Goal: Task Accomplishment & Management: Use online tool/utility

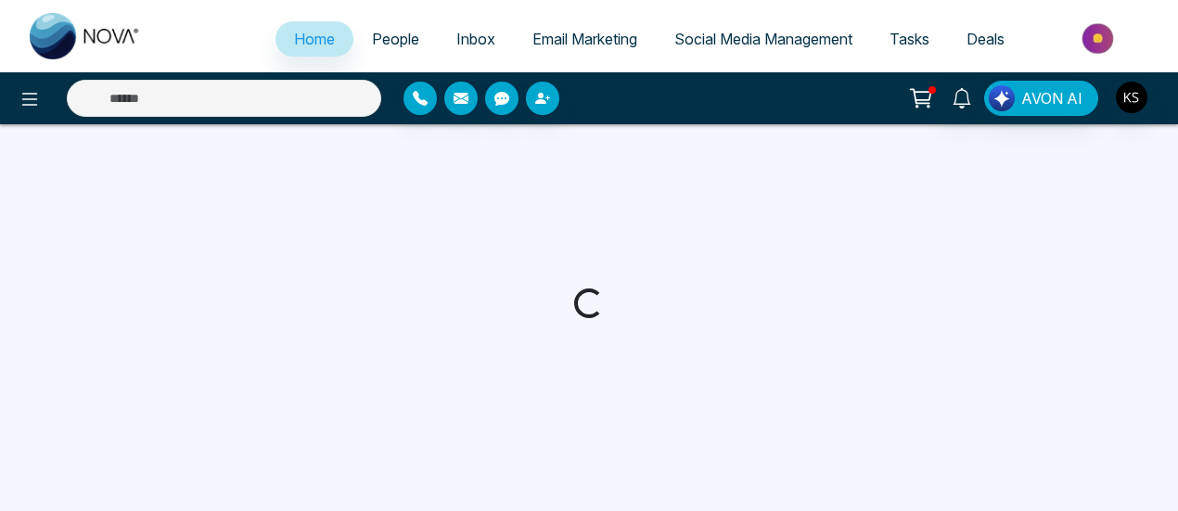
select select "*"
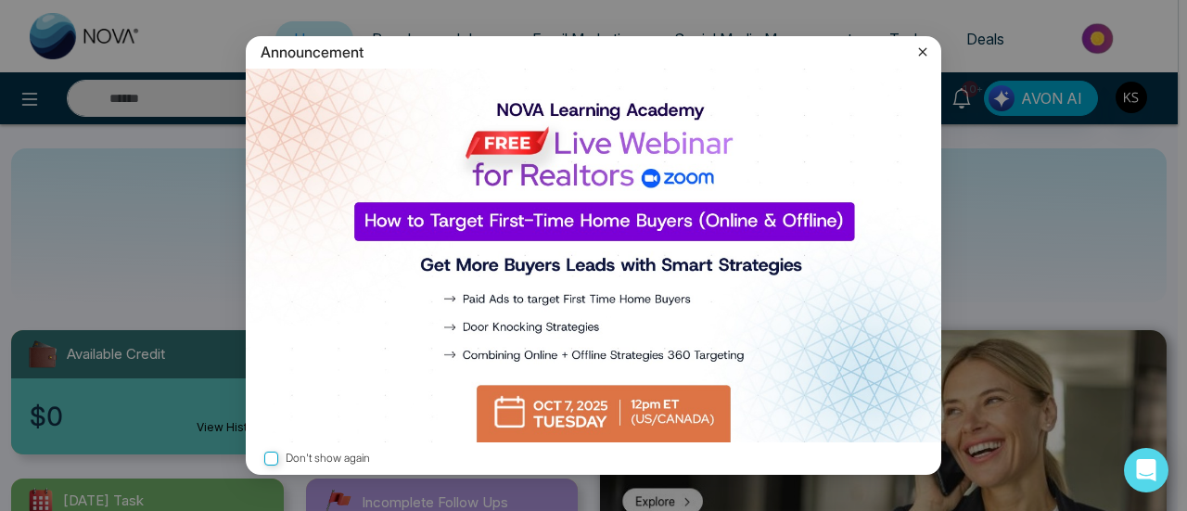
click at [924, 54] on icon at bounding box center [923, 51] width 8 height 8
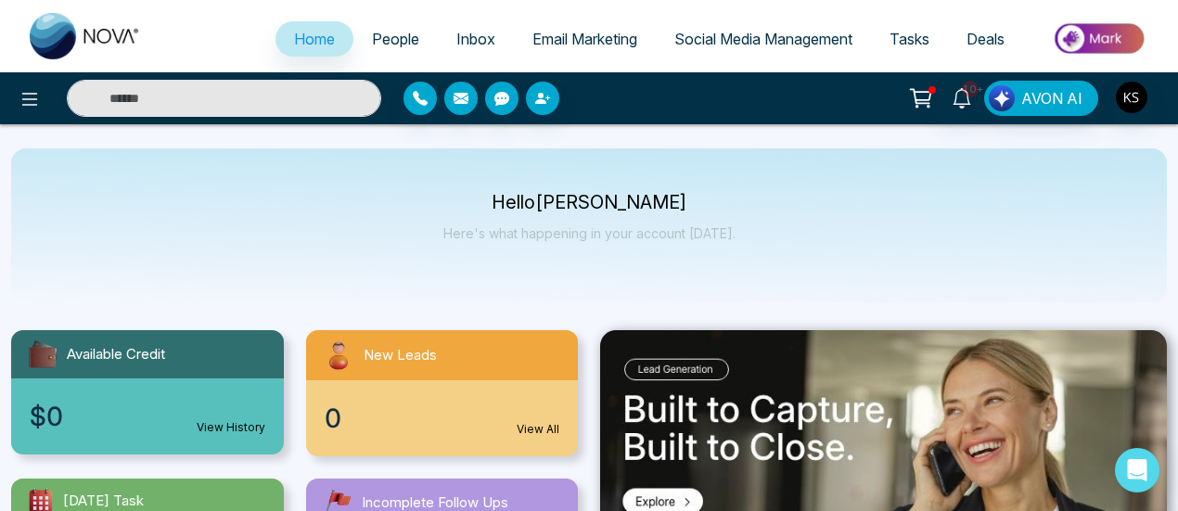
click at [389, 37] on span "People" at bounding box center [395, 39] width 47 height 19
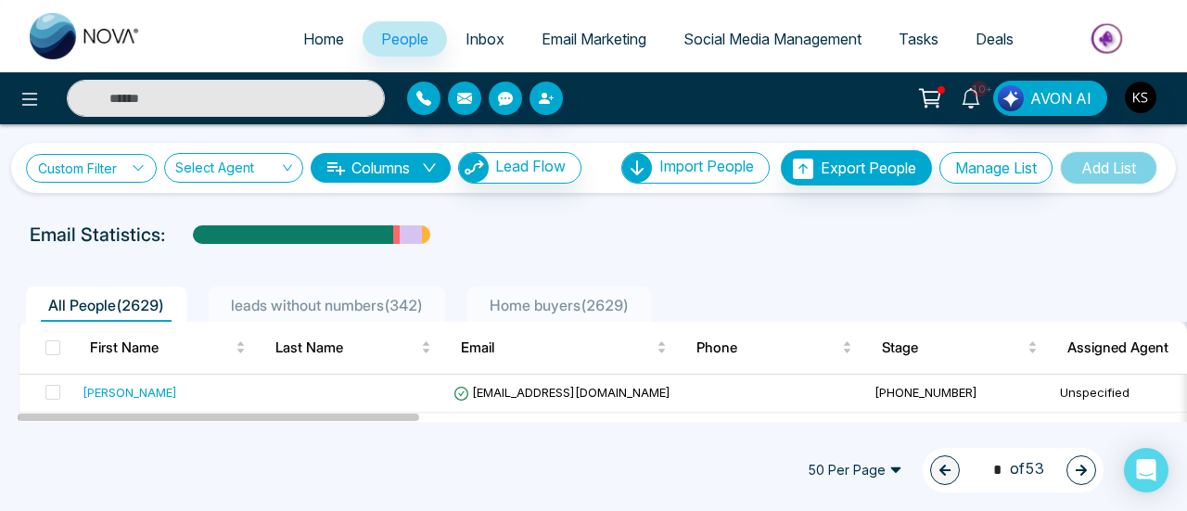
click at [100, 164] on link "Custom Filter" at bounding box center [91, 168] width 131 height 29
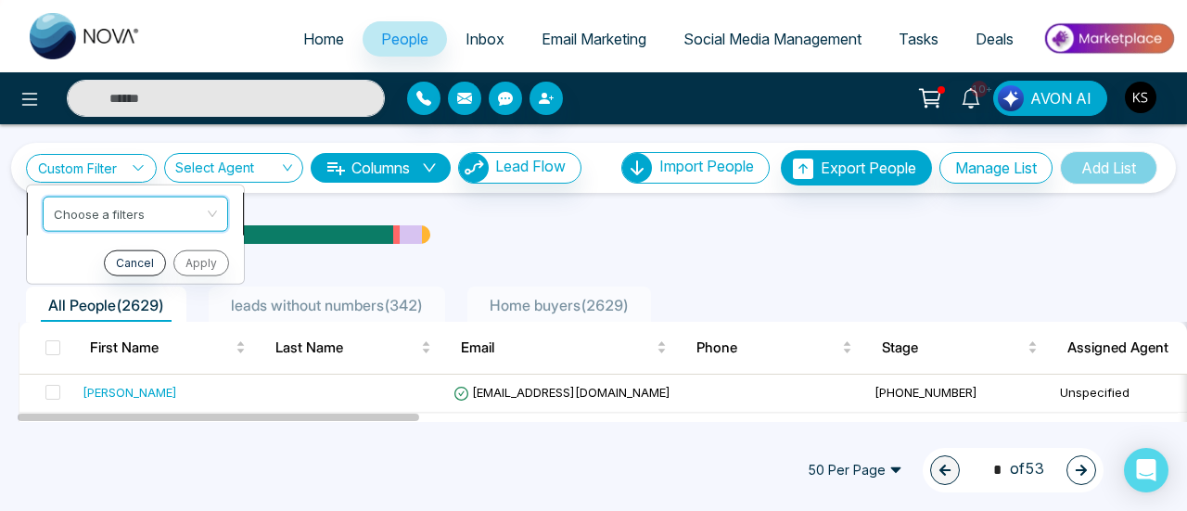
click at [109, 203] on input "search" at bounding box center [129, 211] width 150 height 28
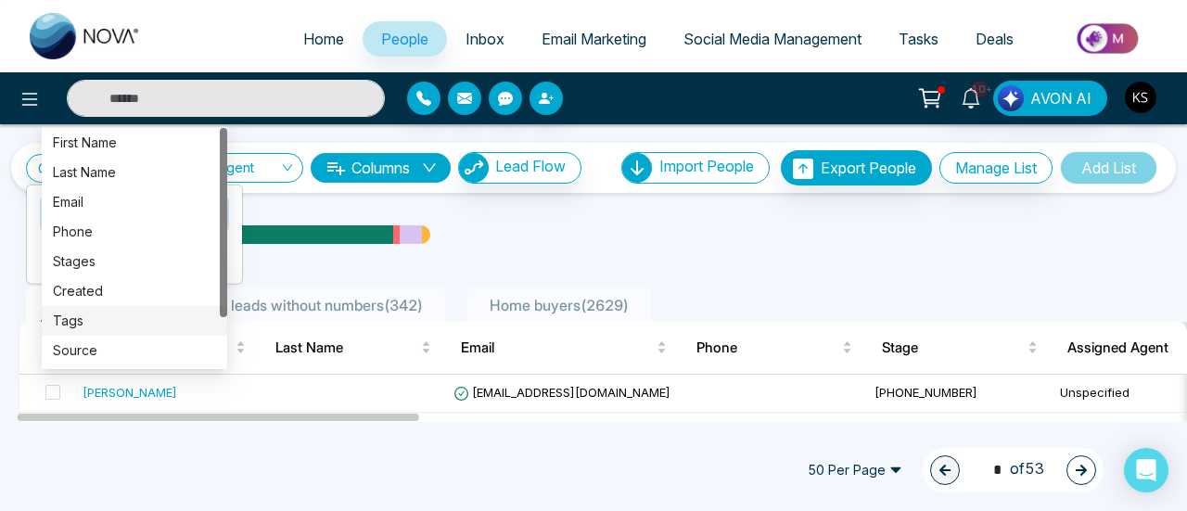
click at [82, 324] on div "Tags" at bounding box center [134, 321] width 163 height 20
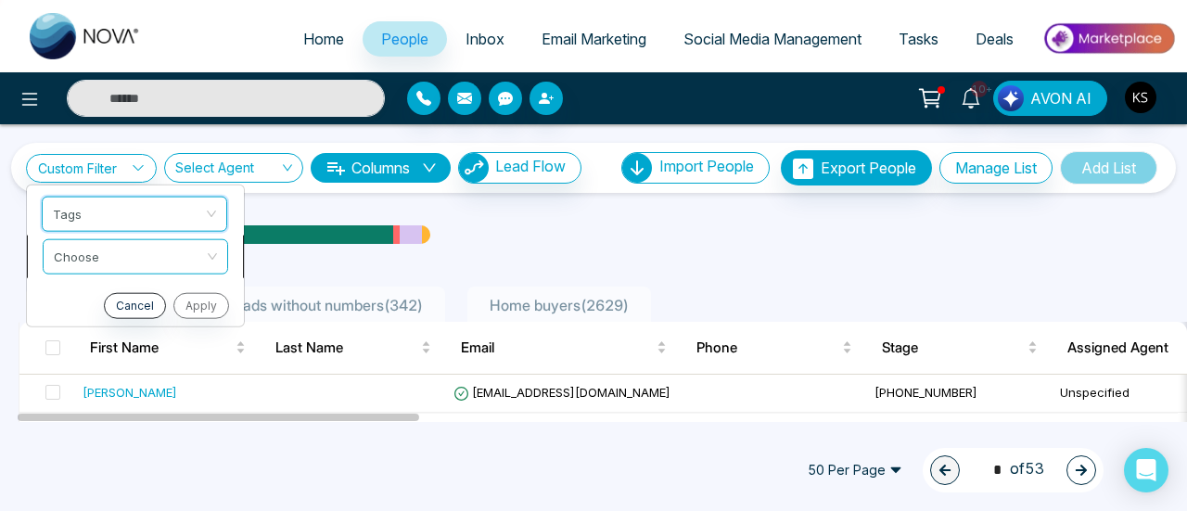
click at [101, 262] on input "search" at bounding box center [129, 253] width 150 height 28
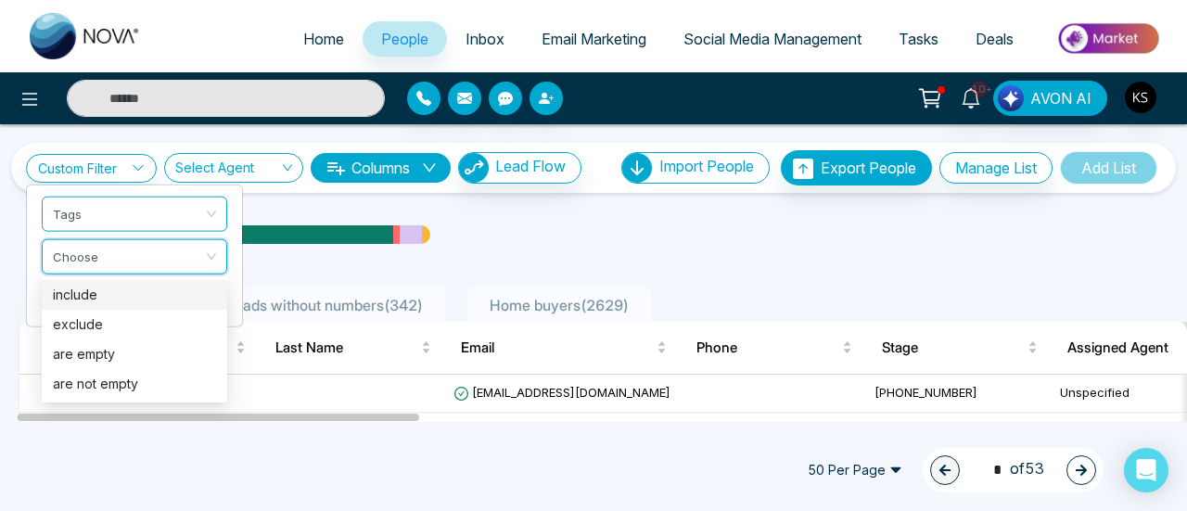
click at [110, 296] on div "include" at bounding box center [134, 295] width 163 height 20
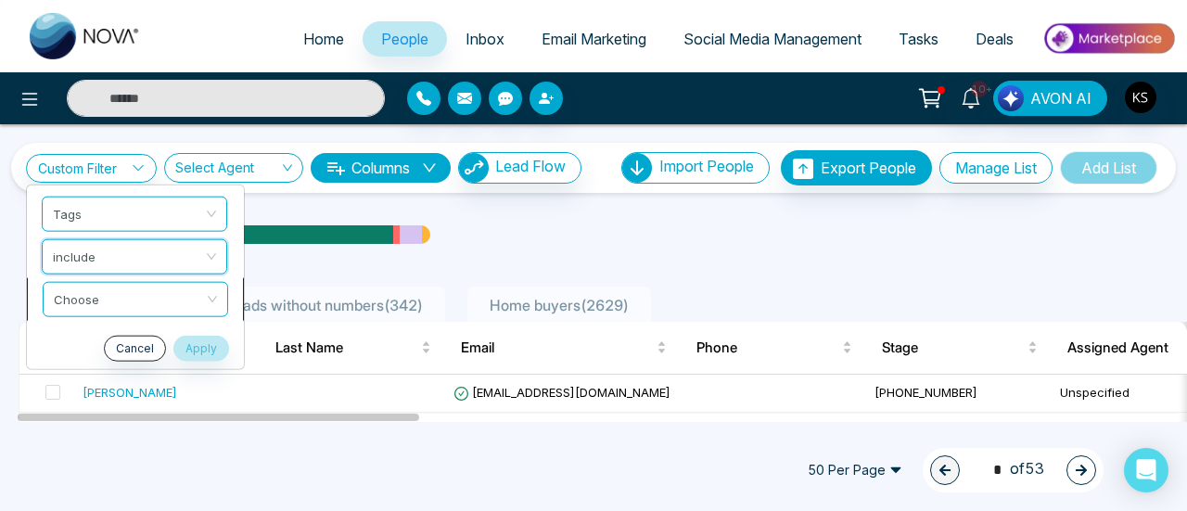
click at [78, 298] on input "search" at bounding box center [129, 296] width 150 height 28
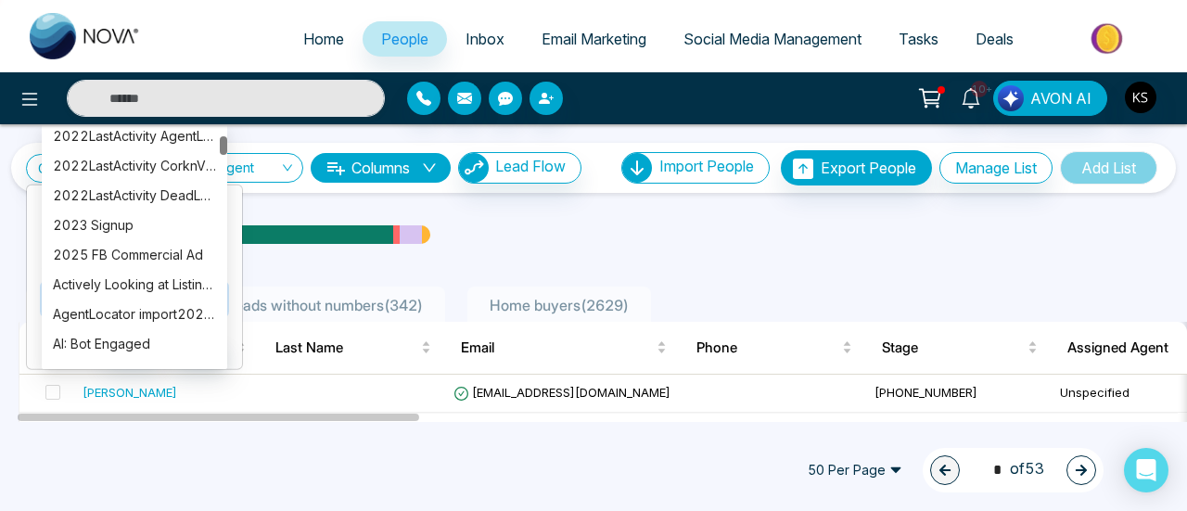
scroll to position [215, 0]
click at [124, 255] on div "2025 FB Commercial Ad" at bounding box center [134, 254] width 163 height 20
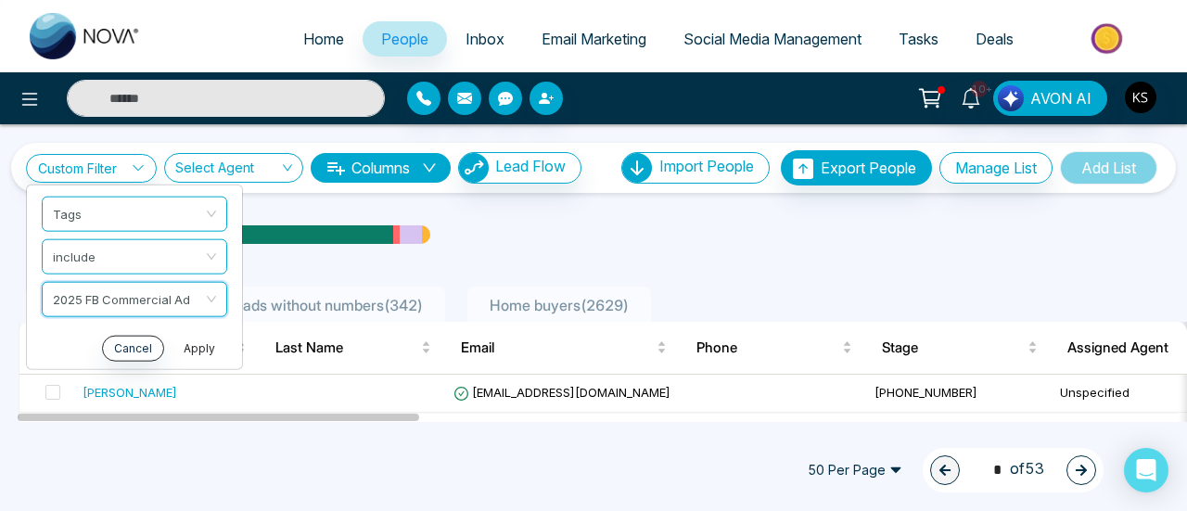
click at [201, 349] on button "Apply" at bounding box center [200, 348] width 56 height 26
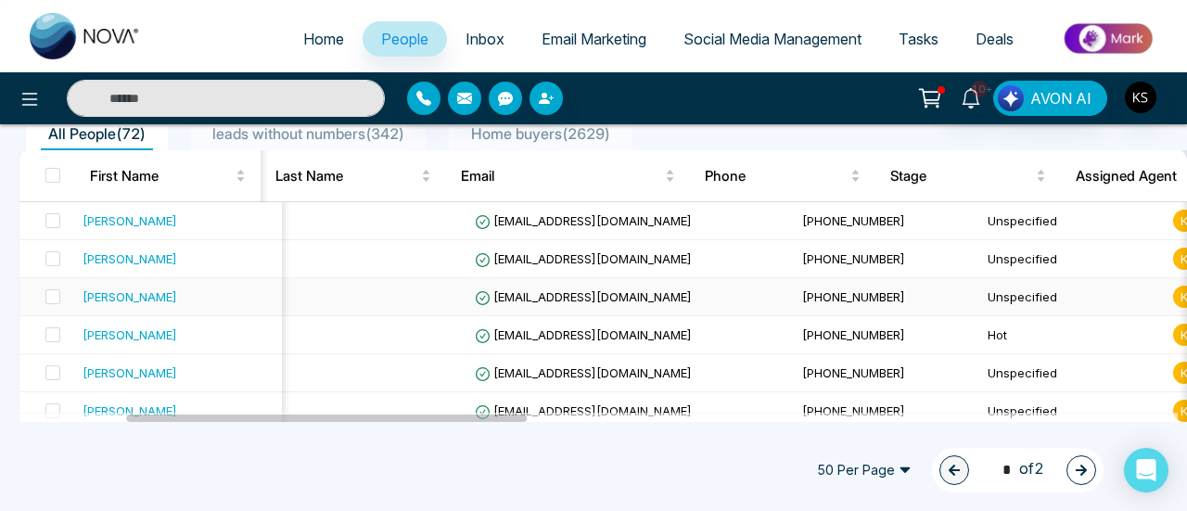
scroll to position [0, 309]
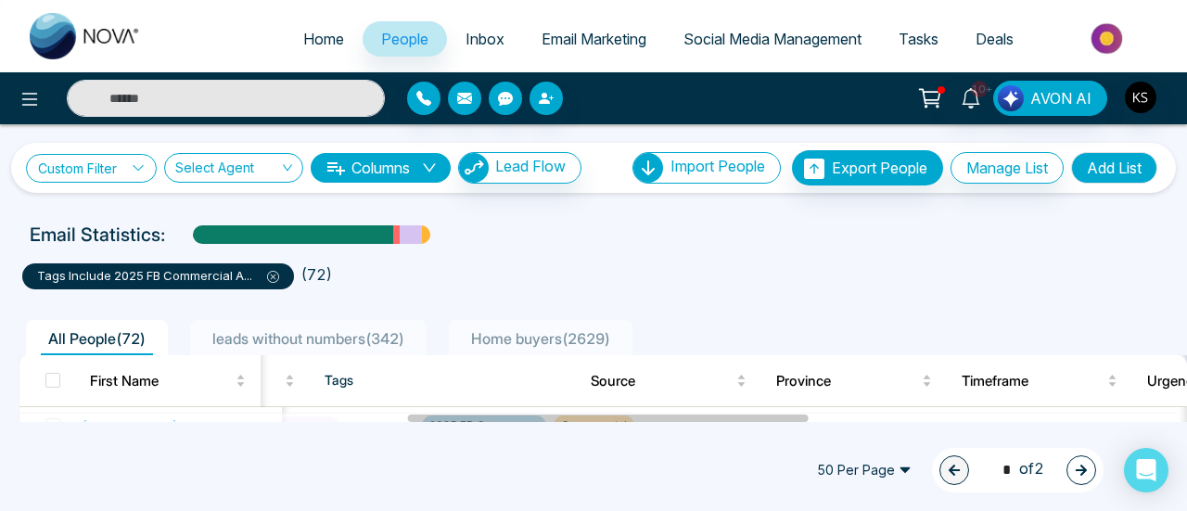
click at [105, 172] on link "Custom Filter" at bounding box center [91, 168] width 131 height 29
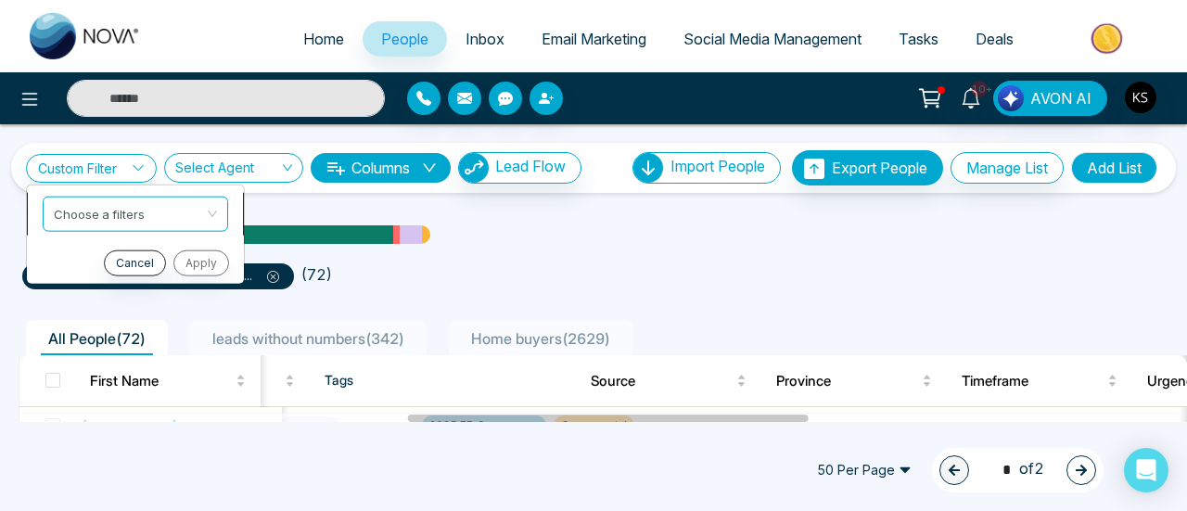
click at [152, 221] on div "Custom Filter Choose a filters Cancel Apply Select Agent Columns Lead Flow Impo…" at bounding box center [593, 273] width 1187 height 298
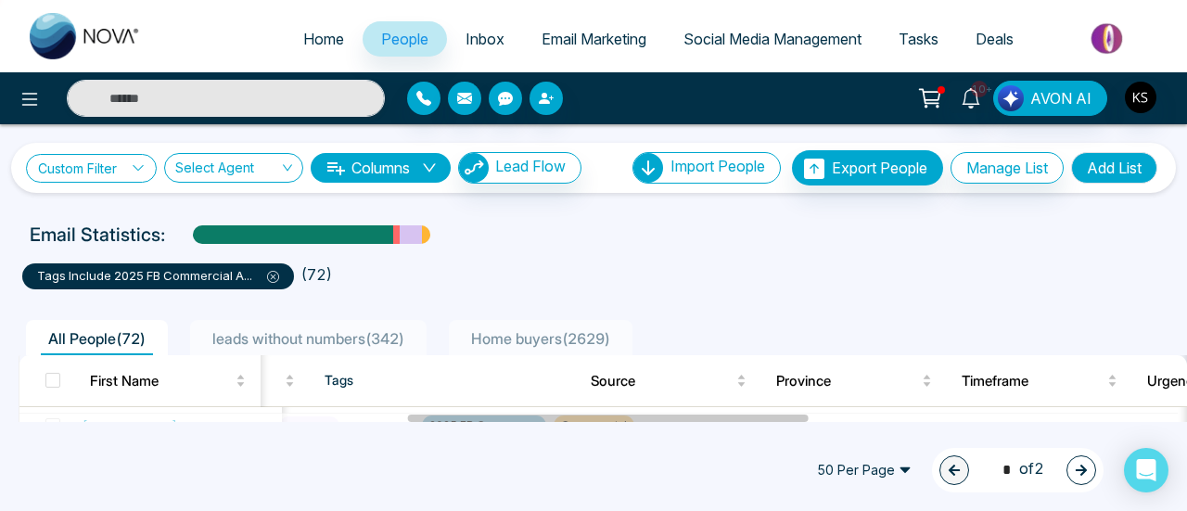
click at [133, 162] on link "Custom Filter" at bounding box center [91, 168] width 131 height 29
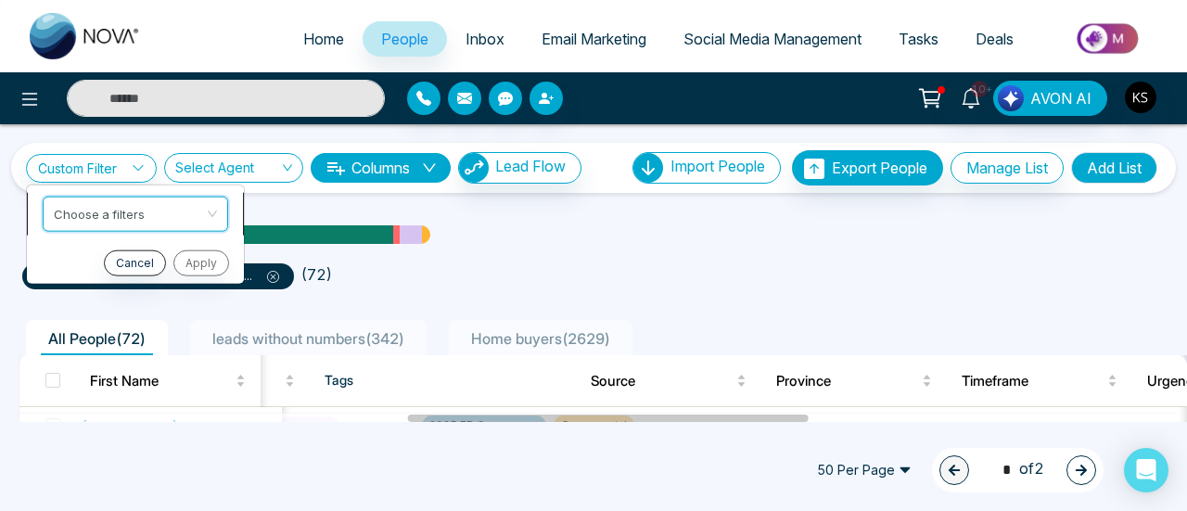
click at [104, 216] on div "Custom Filter Choose a filters Cancel Apply Select Agent Columns Lead Flow Impo…" at bounding box center [593, 273] width 1187 height 298
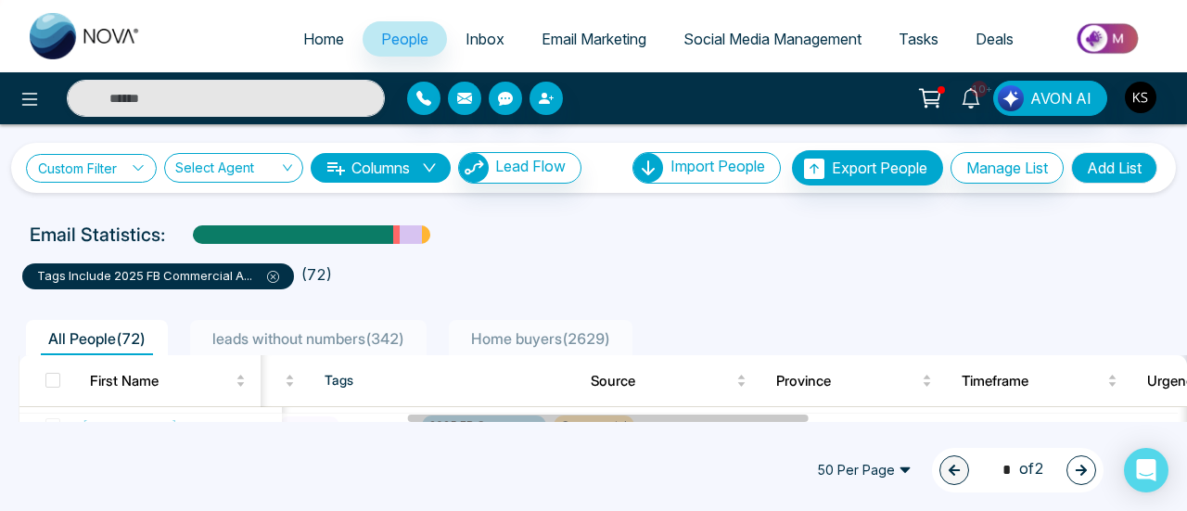
click at [120, 166] on link "Custom Filter" at bounding box center [91, 168] width 131 height 29
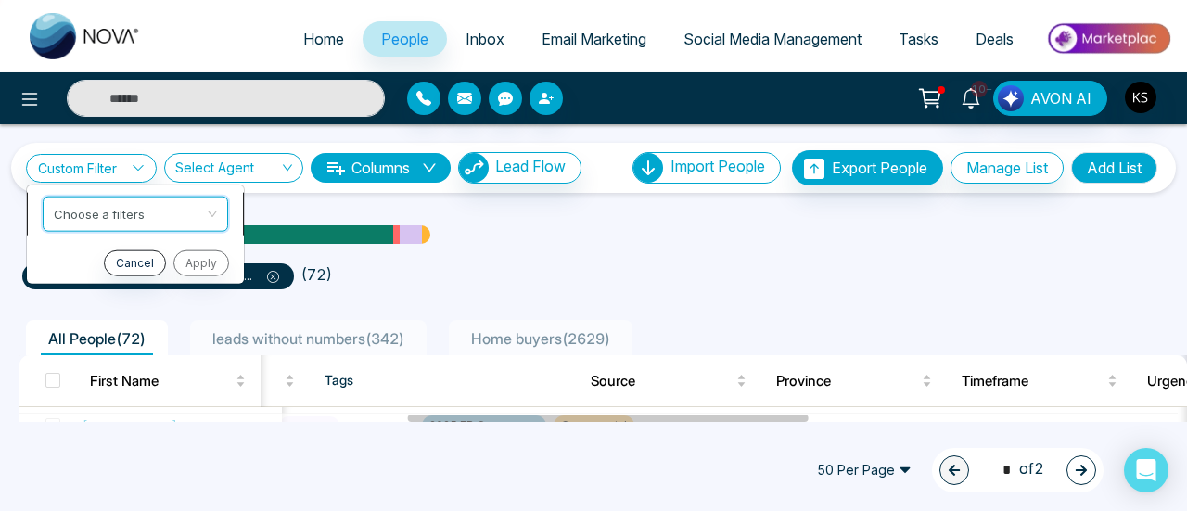
click at [114, 216] on div "Custom Filter Choose a filters Cancel Apply Select Agent Columns Lead Flow Impo…" at bounding box center [593, 273] width 1187 height 298
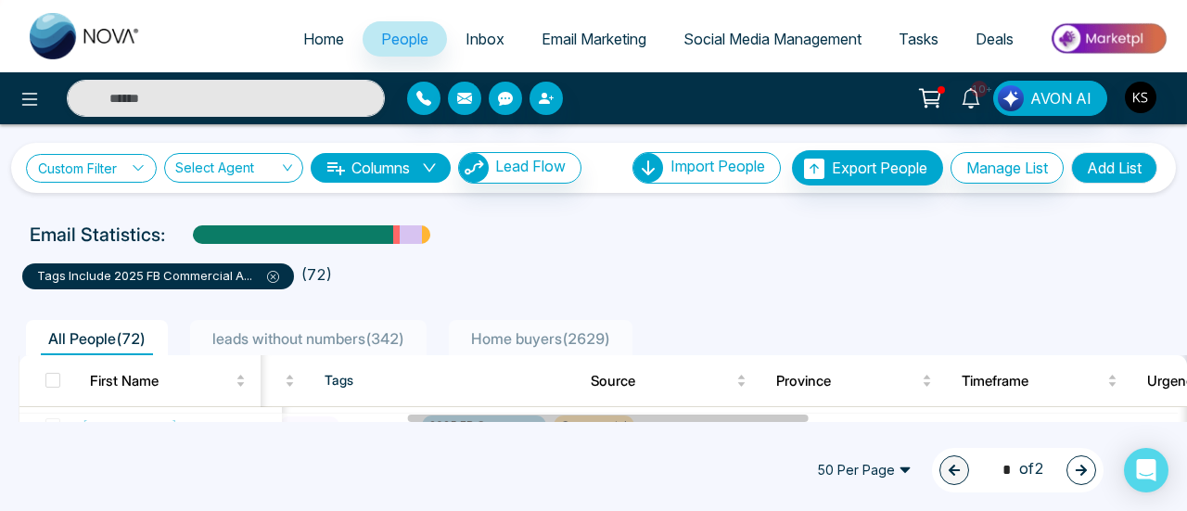
click at [139, 172] on icon at bounding box center [138, 167] width 13 height 13
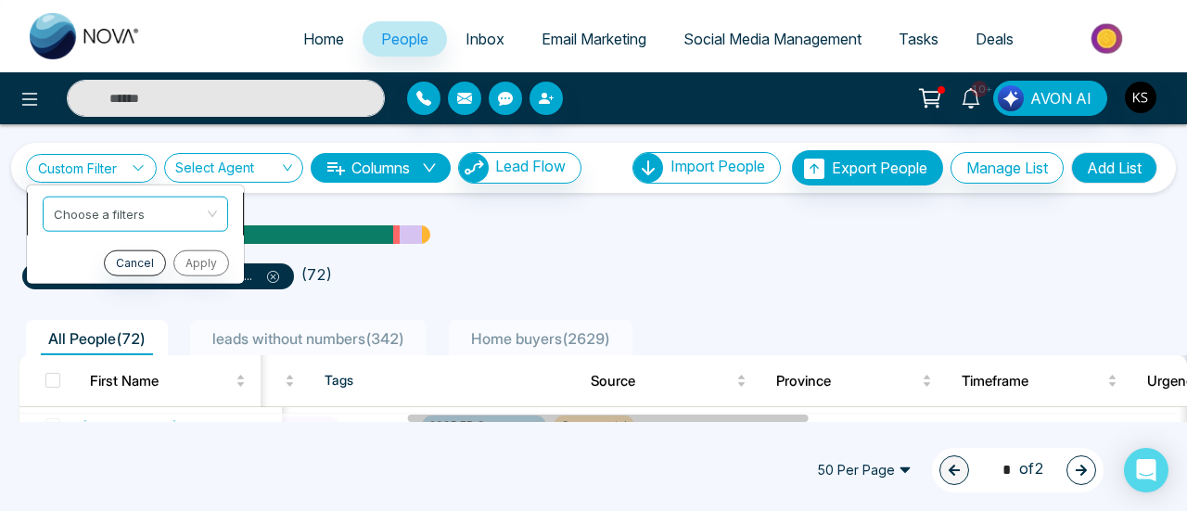
click at [144, 205] on div "Custom Filter Choose a filters Cancel Apply Select Agent Columns Lead Flow Impo…" at bounding box center [593, 273] width 1187 height 298
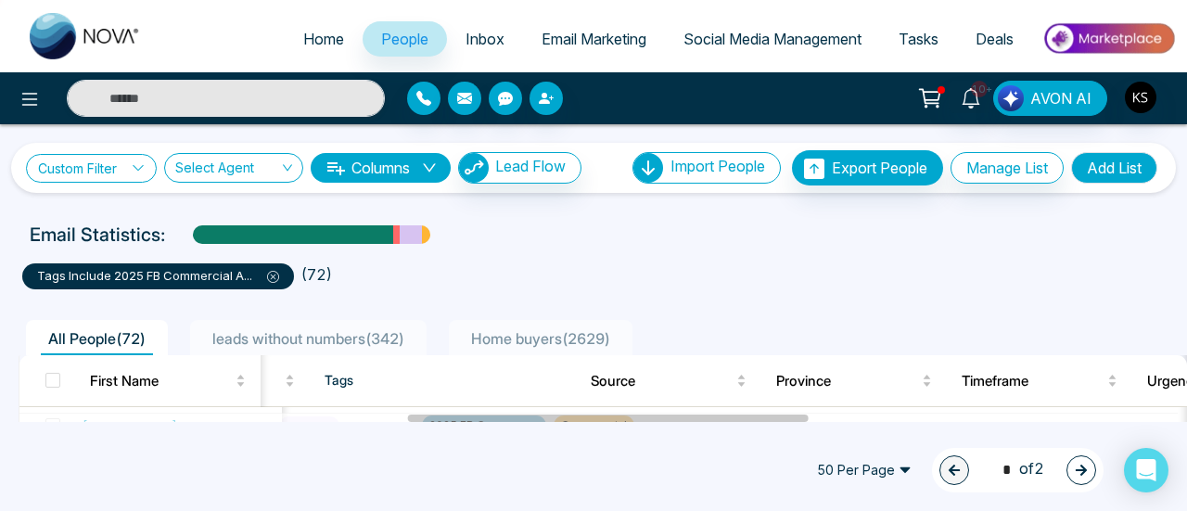
click at [145, 169] on icon at bounding box center [138, 167] width 13 height 13
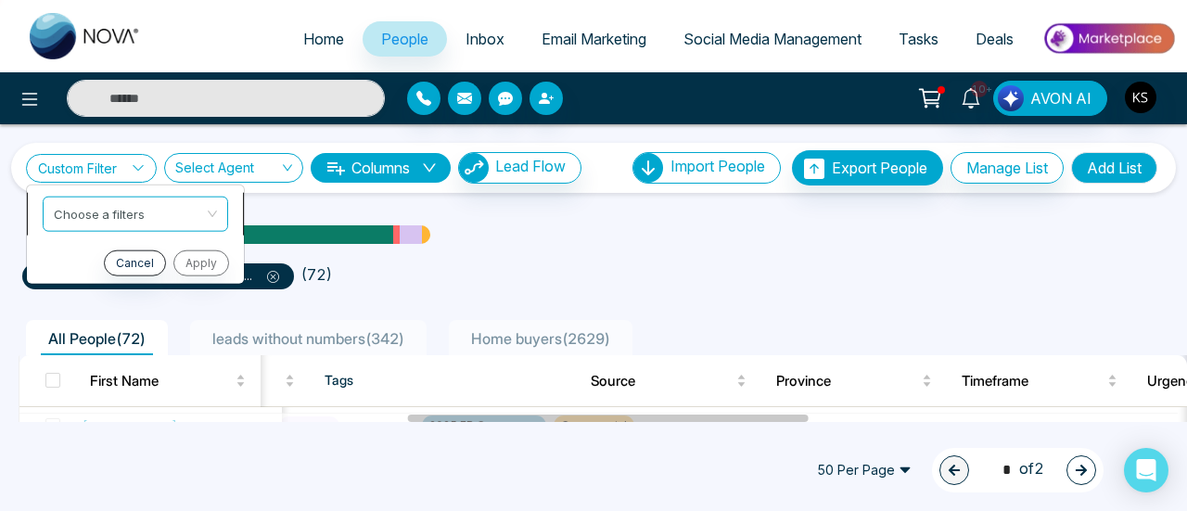
click at [220, 214] on div "Custom Filter Choose a filters Cancel Apply Select Agent Columns Lead Flow Impo…" at bounding box center [593, 273] width 1187 height 298
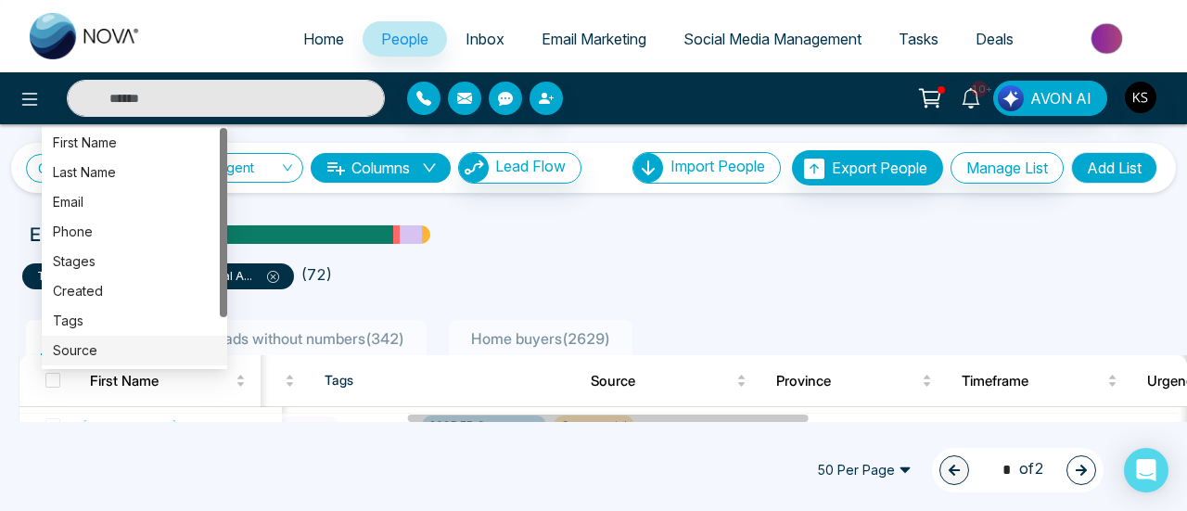
click at [146, 353] on div "Source" at bounding box center [134, 350] width 163 height 20
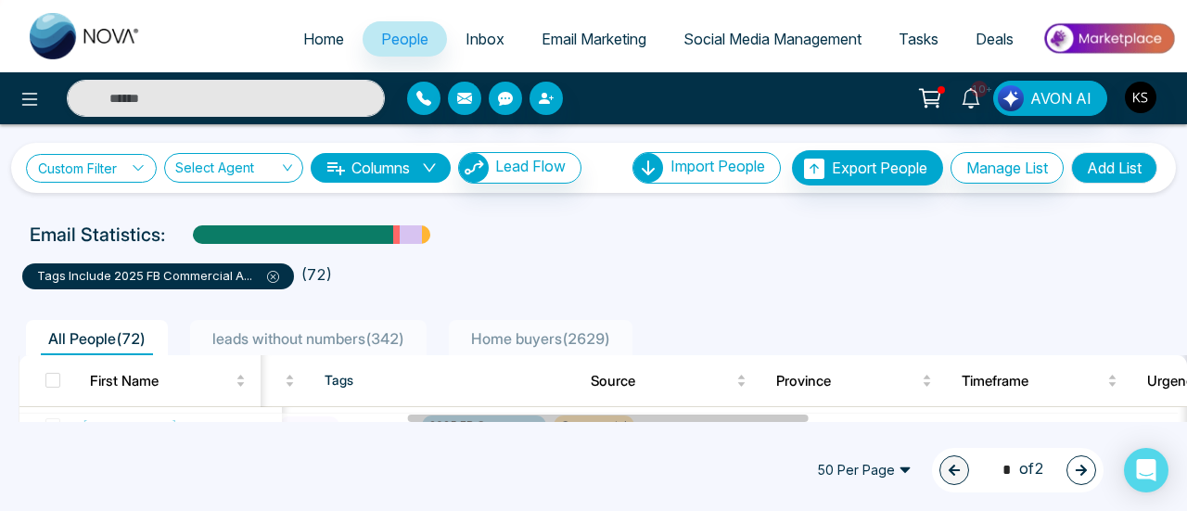
click at [135, 172] on icon at bounding box center [138, 167] width 13 height 13
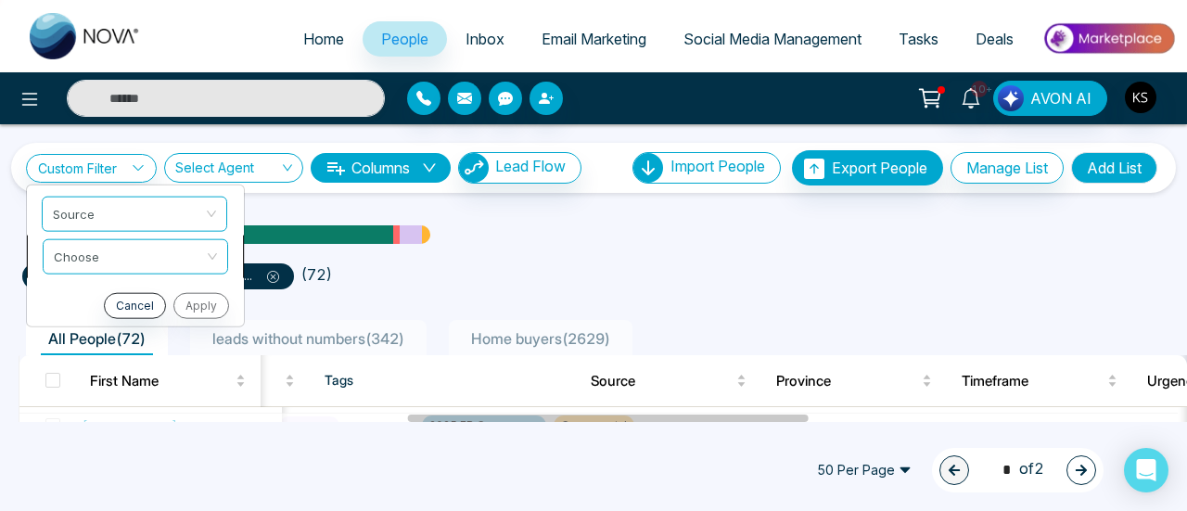
click at [154, 257] on input "search" at bounding box center [129, 253] width 150 height 28
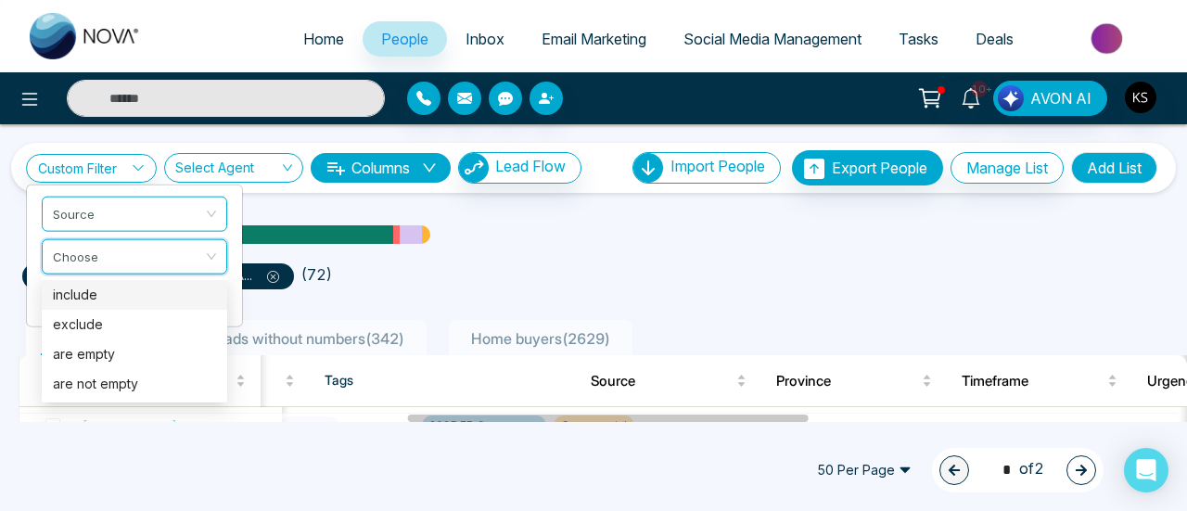
click at [149, 291] on div "include" at bounding box center [134, 295] width 163 height 20
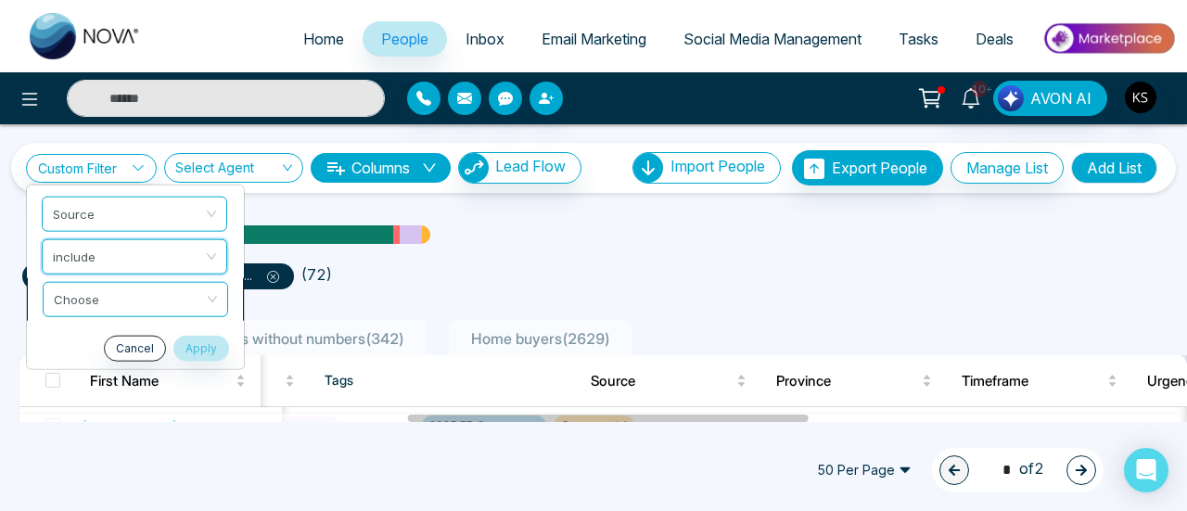
click at [118, 298] on input "search" at bounding box center [129, 296] width 150 height 28
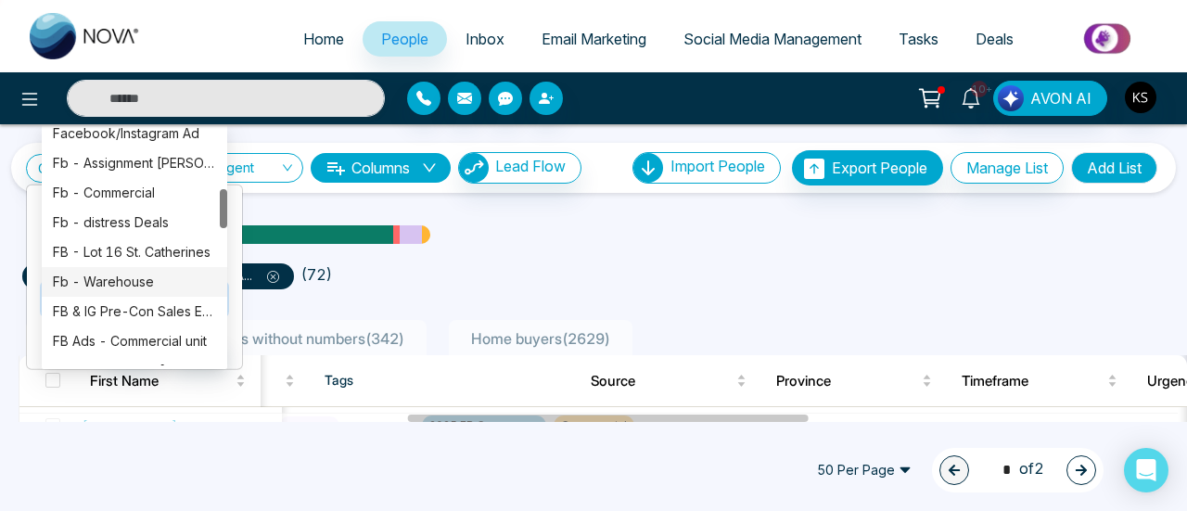
click at [110, 281] on div "Fb - Warehouse" at bounding box center [134, 282] width 163 height 20
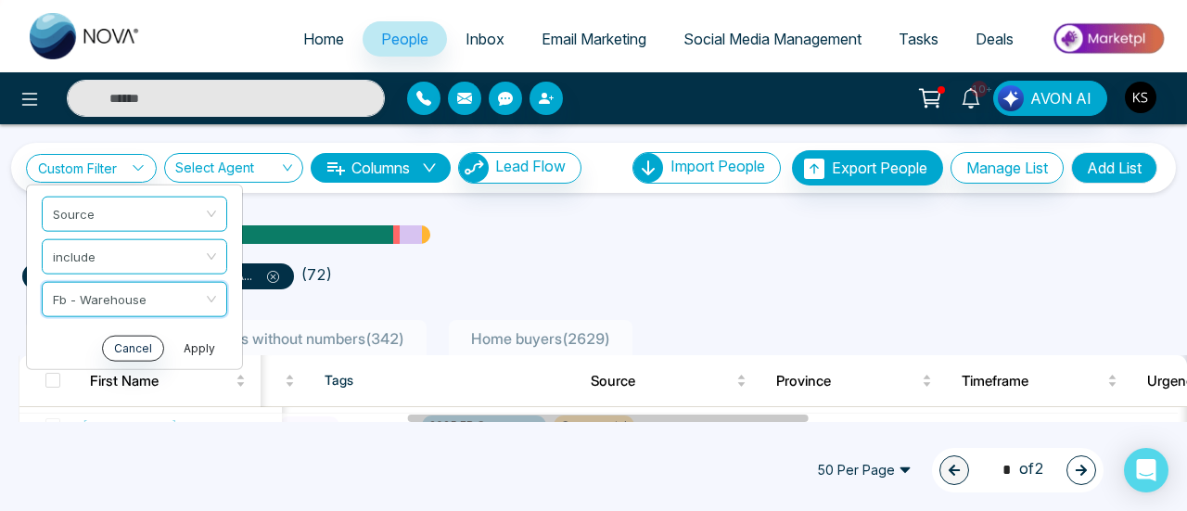
click at [207, 349] on button "Apply" at bounding box center [200, 348] width 56 height 26
